Goal: Task Accomplishment & Management: Manage account settings

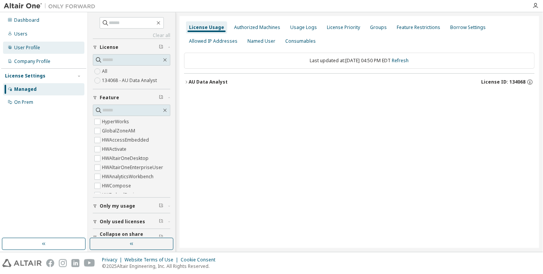
click at [29, 45] on div "User Profile" at bounding box center [27, 48] width 26 height 6
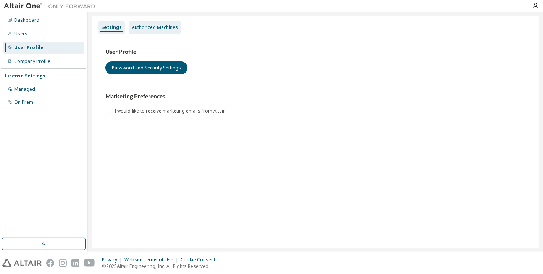
click at [147, 29] on div "Authorized Machines" at bounding box center [155, 27] width 46 height 6
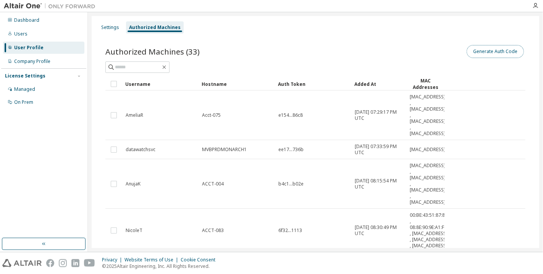
click at [294, 52] on button "Generate Auth Code" at bounding box center [495, 51] width 57 height 13
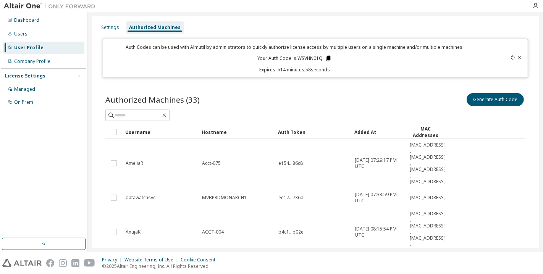
click at [294, 59] on icon at bounding box center [329, 58] width 4 height 5
click at [159, 69] on p "Expires in 14 minutes, 26 seconds" at bounding box center [295, 69] width 374 height 6
click at [39, 160] on div "Dashboard Users User Profile Company Profile License Settings Managed On Prem" at bounding box center [43, 125] width 85 height 224
click at [144, 73] on p "Expires in 7 minutes, 42 seconds" at bounding box center [295, 69] width 374 height 6
